Goal: Navigation & Orientation: Go to known website

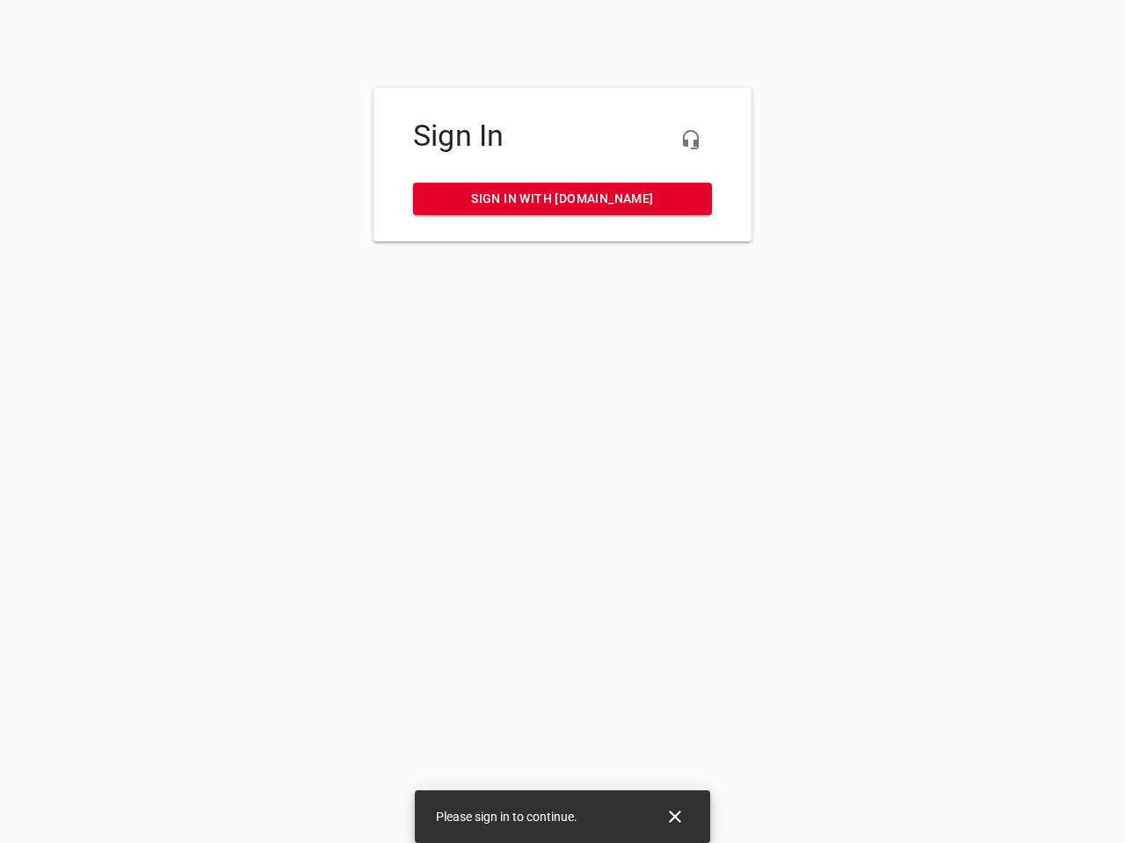
click at [691, 140] on icon "button" at bounding box center [690, 139] width 21 height 21
click at [675, 817] on icon "Close" at bounding box center [675, 817] width 12 height 12
